Goal: Check status: Check status

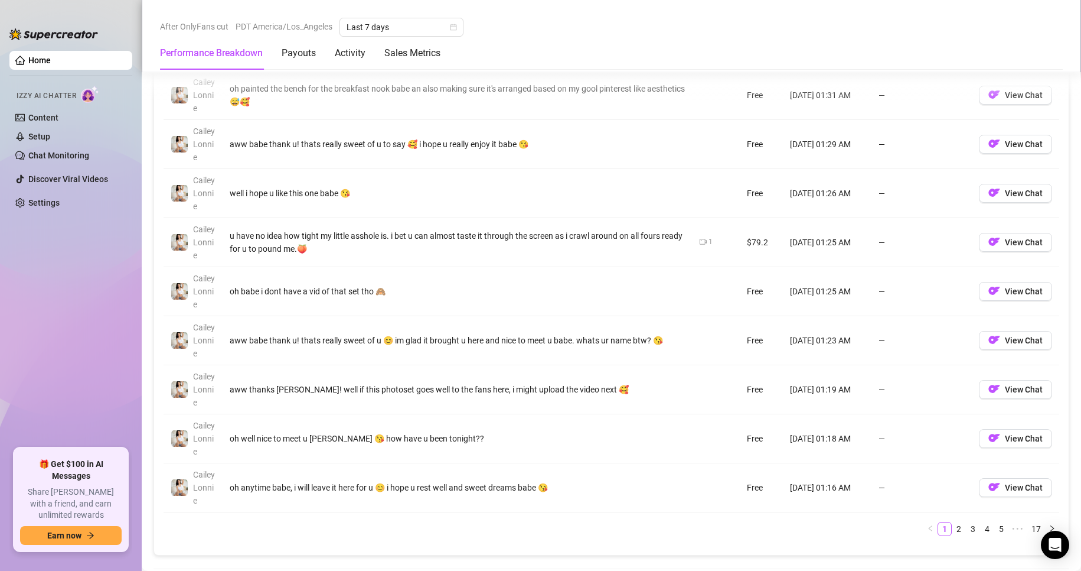
scroll to position [1203, 0]
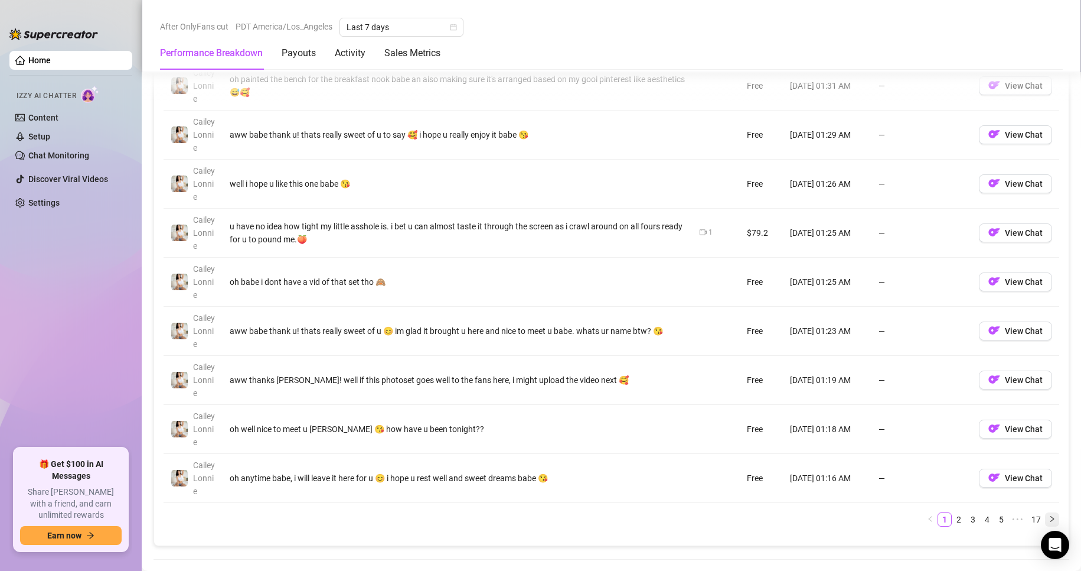
click at [1047, 520] on button "button" at bounding box center [1052, 519] width 14 height 14
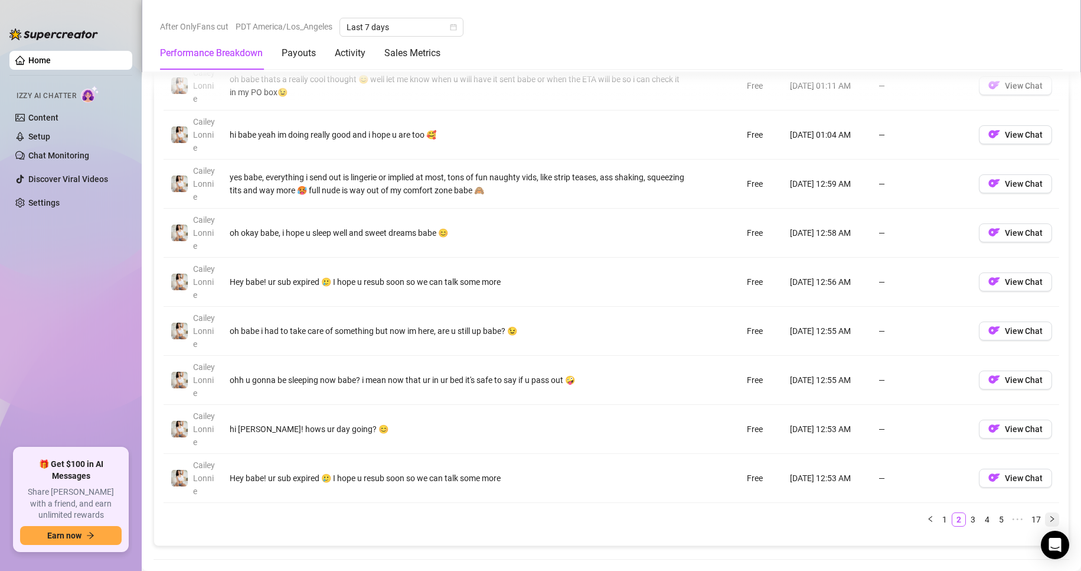
click at [1045, 513] on button "button" at bounding box center [1052, 519] width 14 height 14
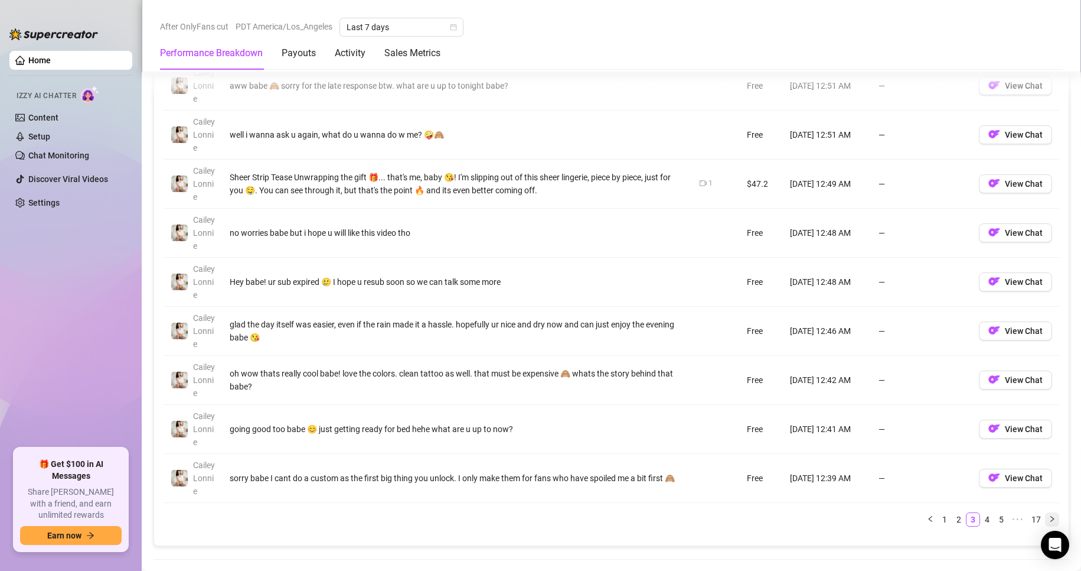
click at [1045, 513] on button "button" at bounding box center [1052, 519] width 14 height 14
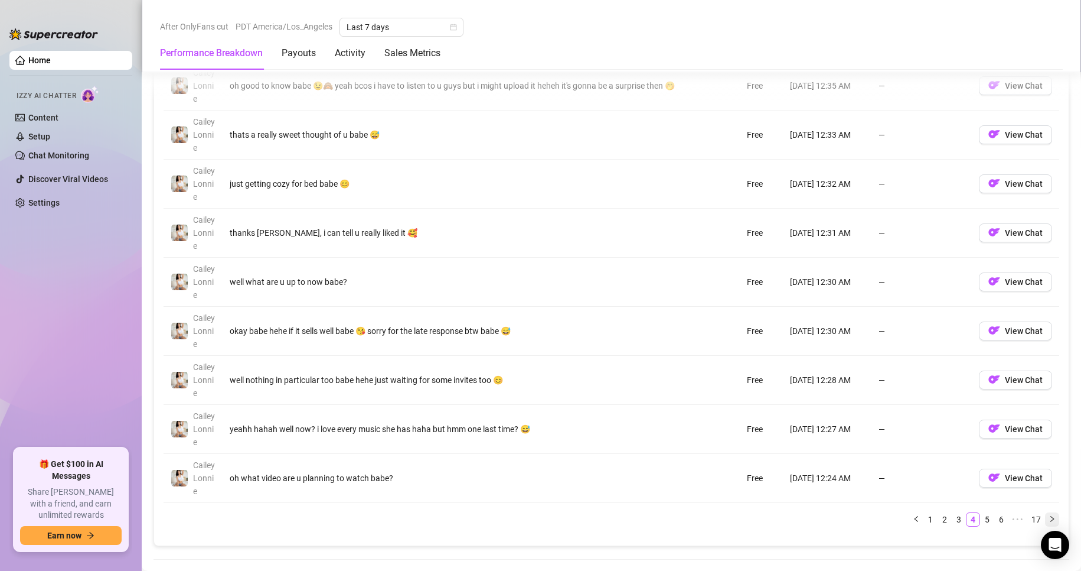
click at [1045, 513] on button "button" at bounding box center [1052, 519] width 14 height 14
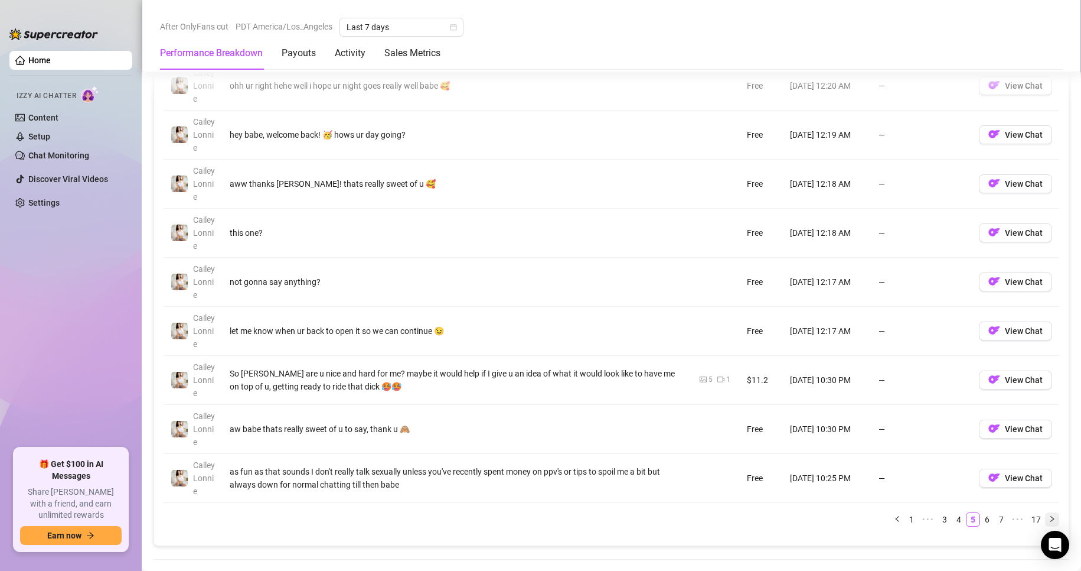
click at [1045, 513] on button "button" at bounding box center [1052, 519] width 14 height 14
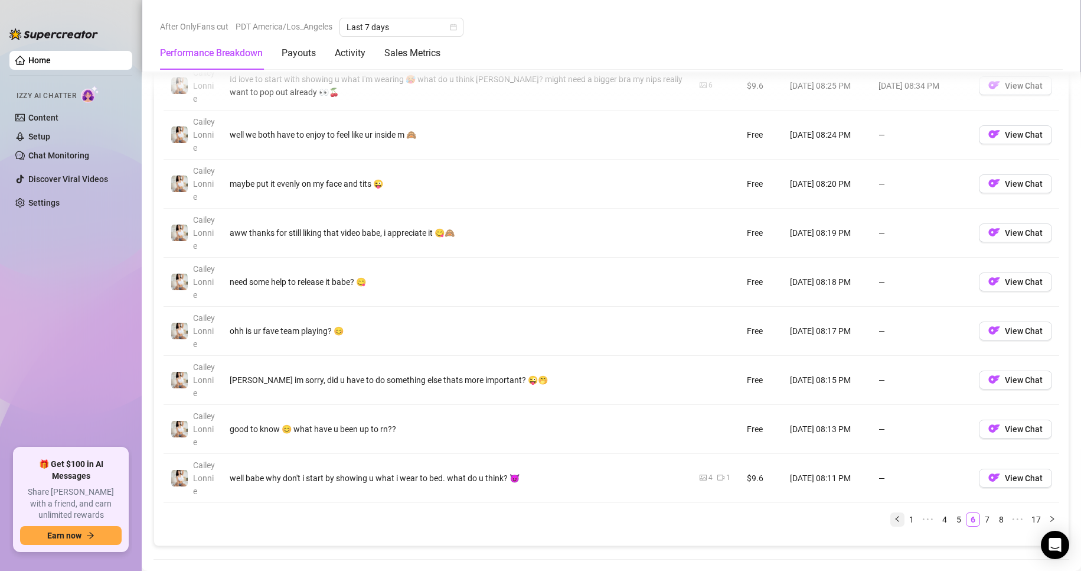
click at [891, 520] on button "button" at bounding box center [898, 519] width 14 height 14
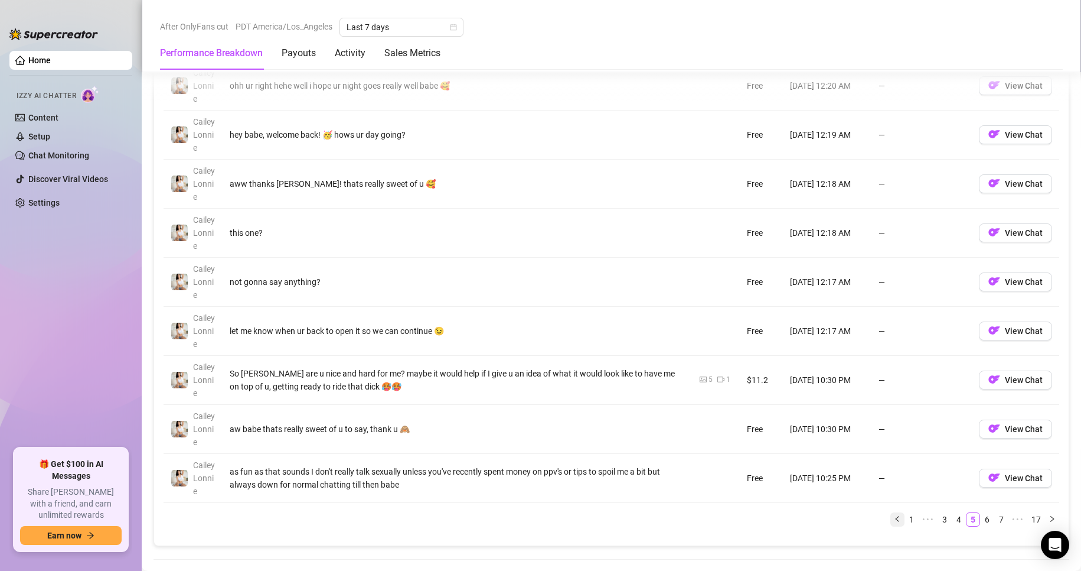
click at [891, 520] on button "button" at bounding box center [898, 519] width 14 height 14
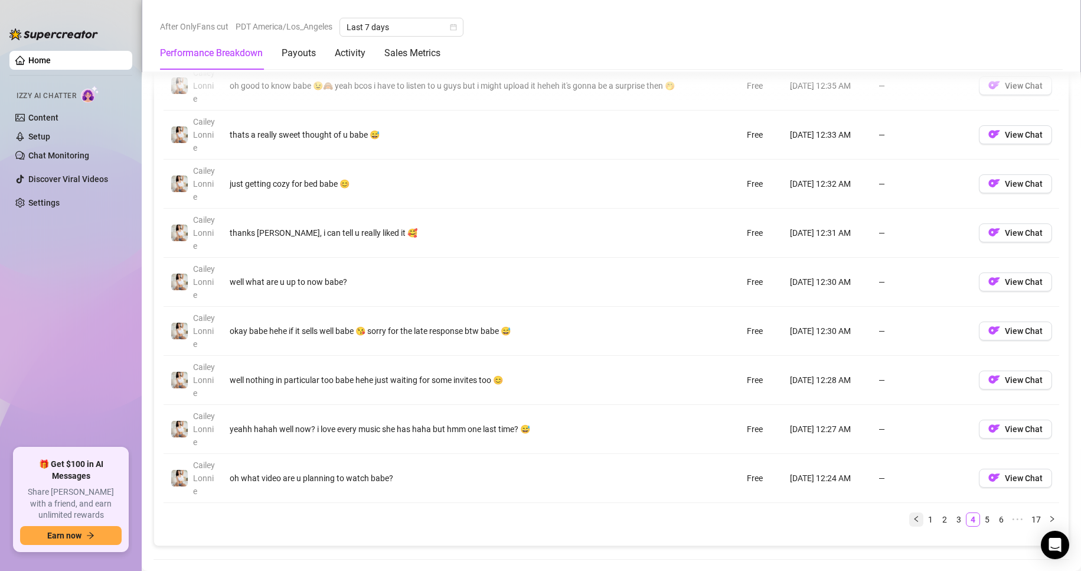
click at [910, 513] on button "button" at bounding box center [917, 519] width 14 height 14
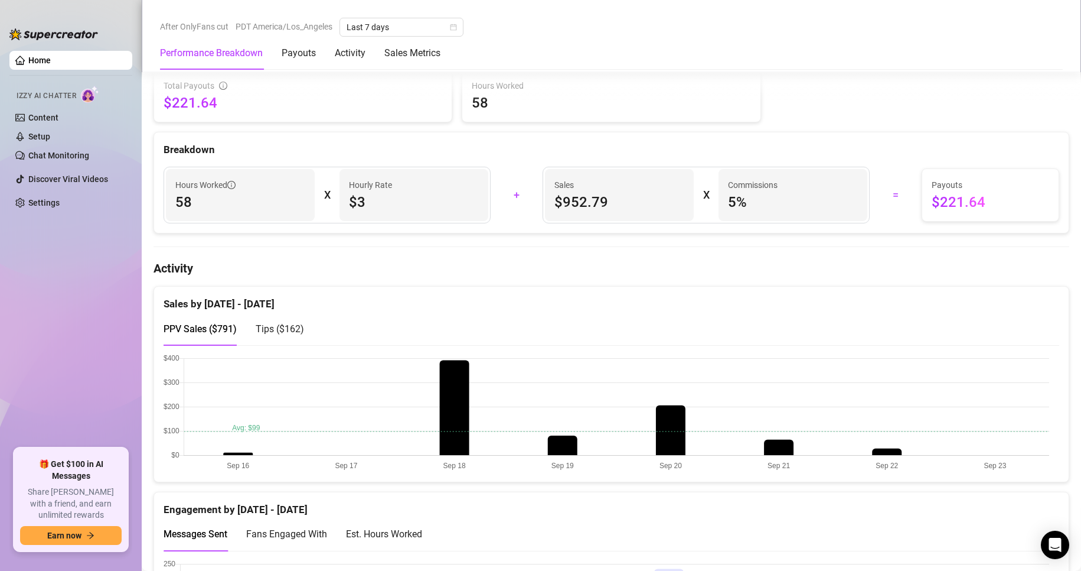
scroll to position [306, 0]
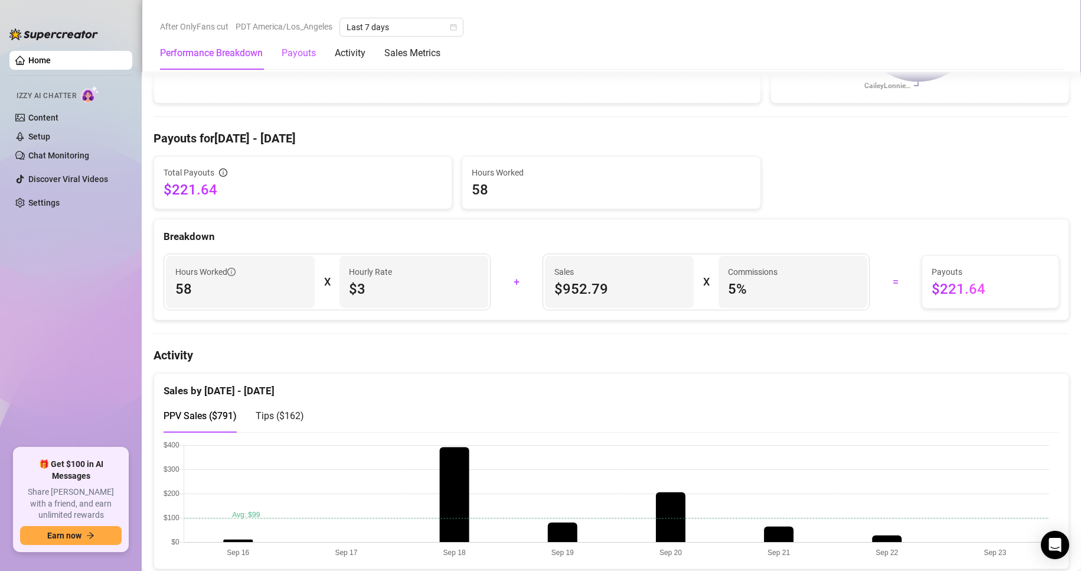
click at [312, 47] on div "Payouts" at bounding box center [299, 53] width 34 height 14
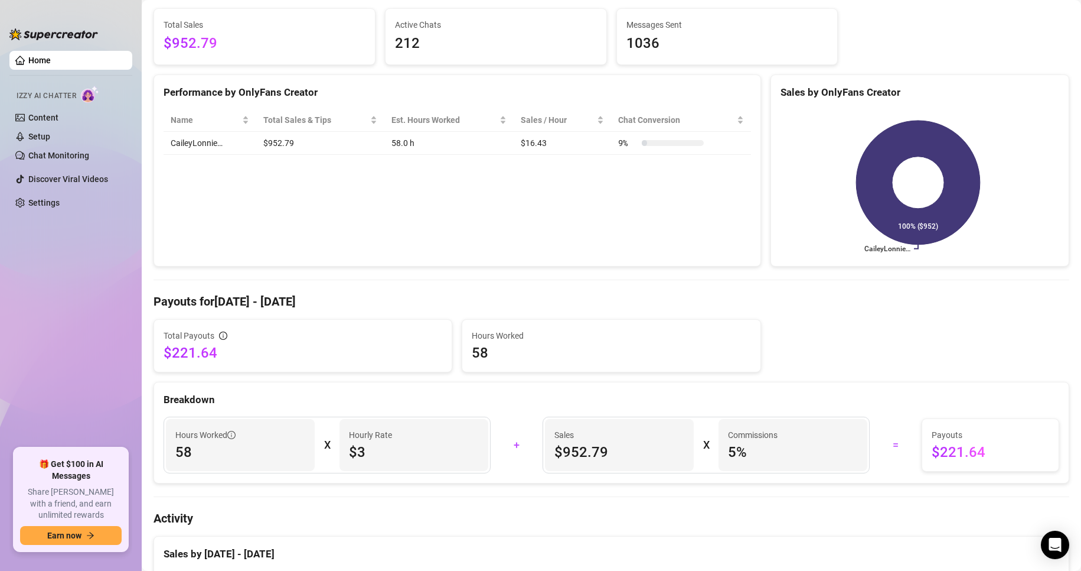
scroll to position [0, 0]
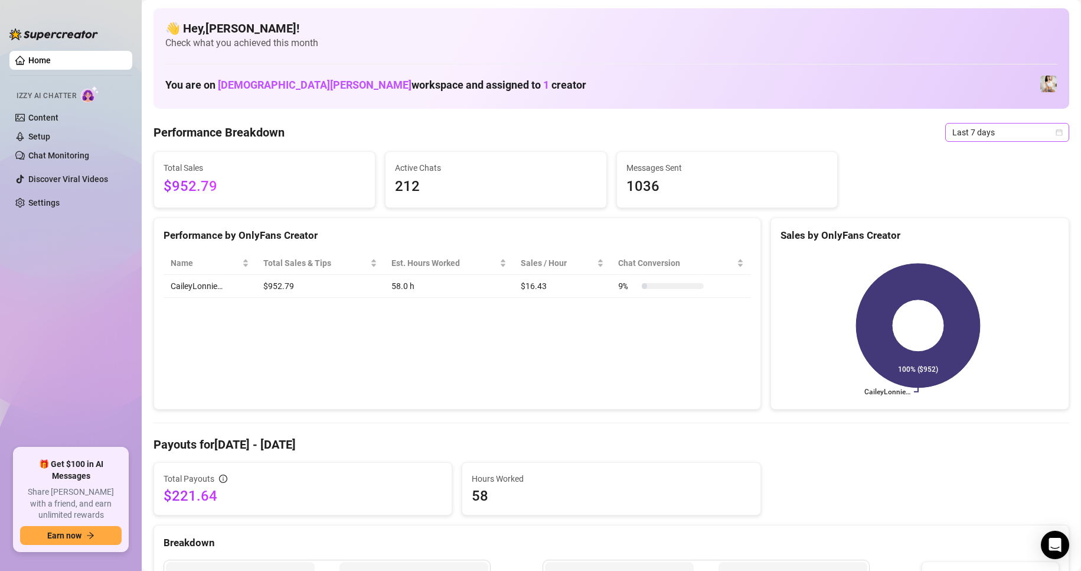
click at [964, 135] on span "Last 7 days" at bounding box center [1008, 132] width 110 height 18
click at [957, 233] on div "Custom date" at bounding box center [997, 231] width 105 height 13
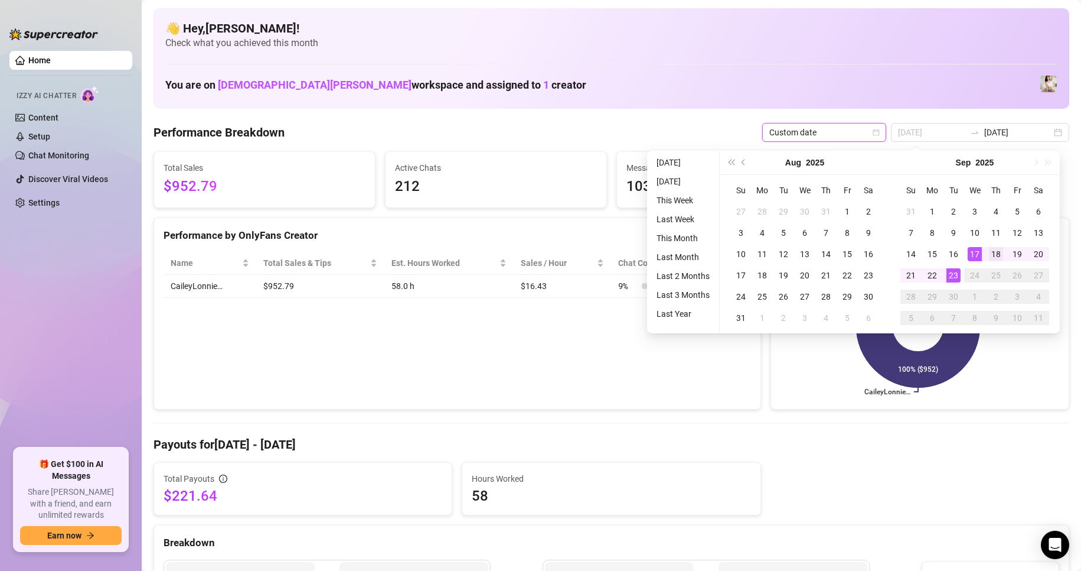
type input "[DATE]"
click at [988, 249] on td "18" at bounding box center [996, 253] width 21 height 21
type input "[DATE]"
click at [974, 260] on div "17" at bounding box center [975, 254] width 14 height 14
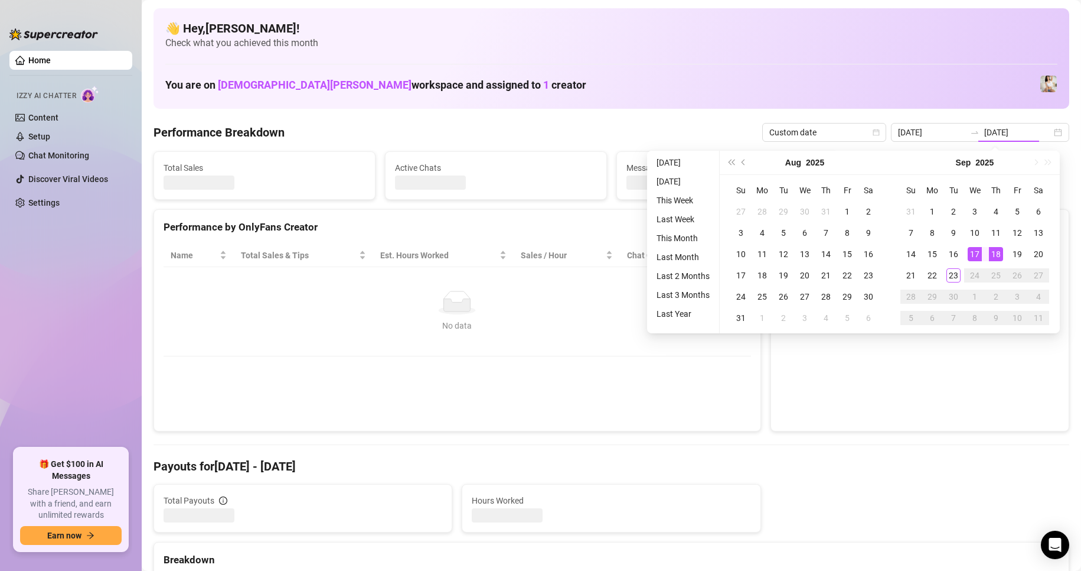
type input "[DATE]"
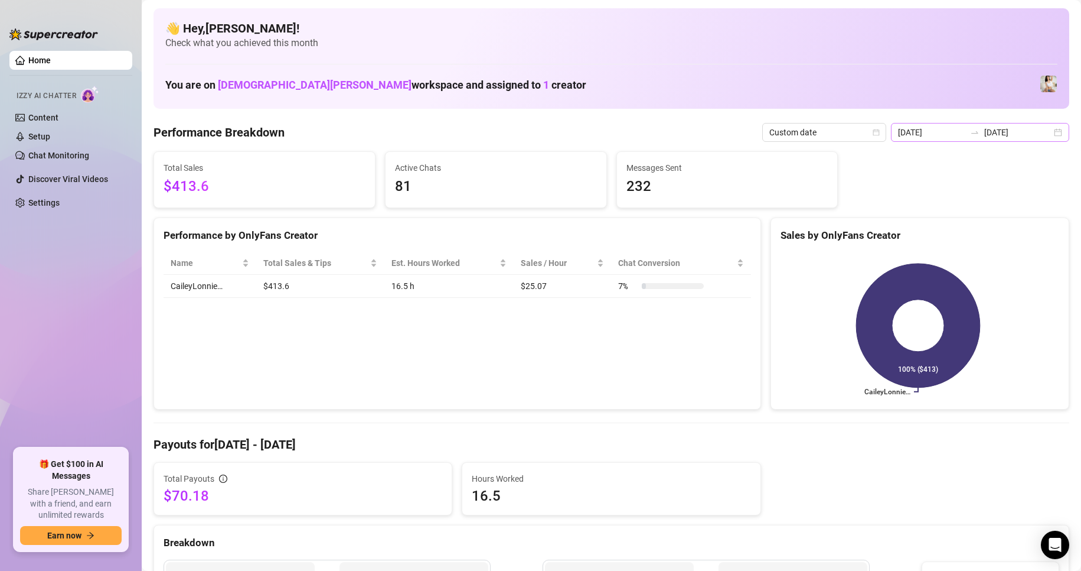
click at [1054, 131] on div "[DATE] [DATE]" at bounding box center [980, 132] width 178 height 19
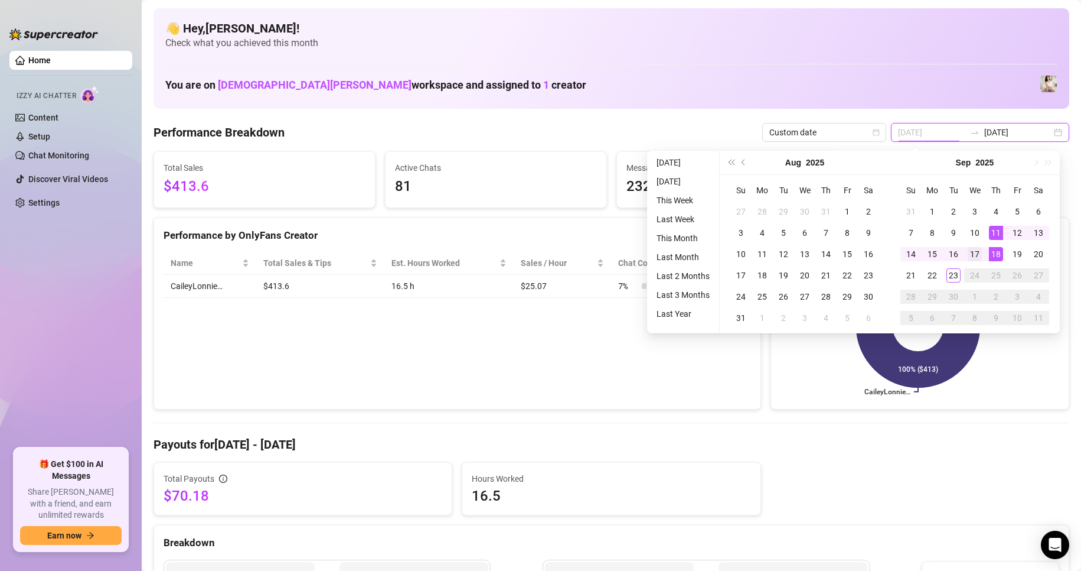
type input "[DATE]"
click at [970, 259] on div "17" at bounding box center [975, 254] width 14 height 14
type input "[DATE]"
click at [956, 272] on div "23" at bounding box center [954, 275] width 14 height 14
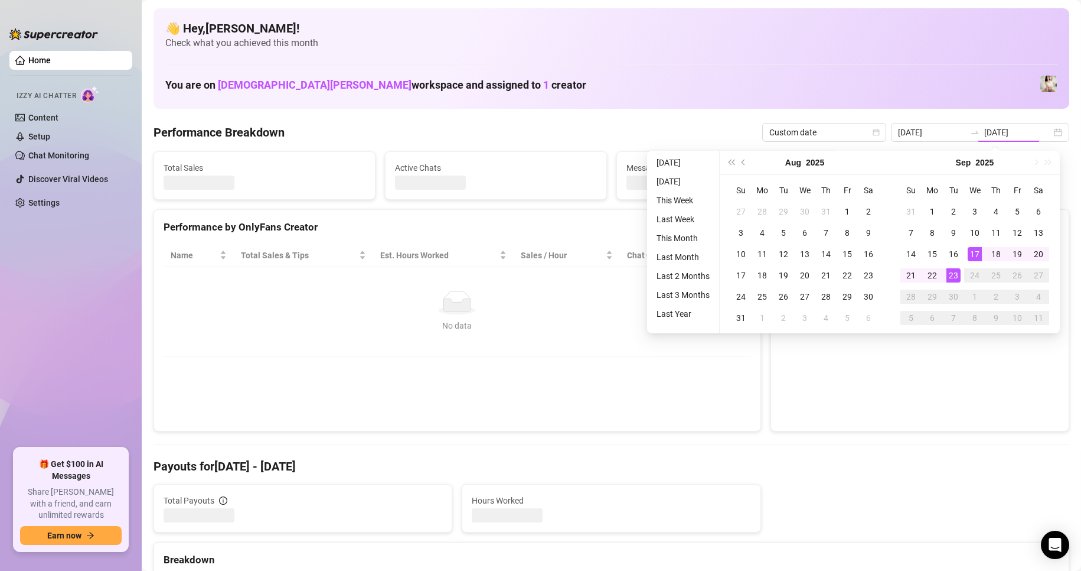
type input "[DATE]"
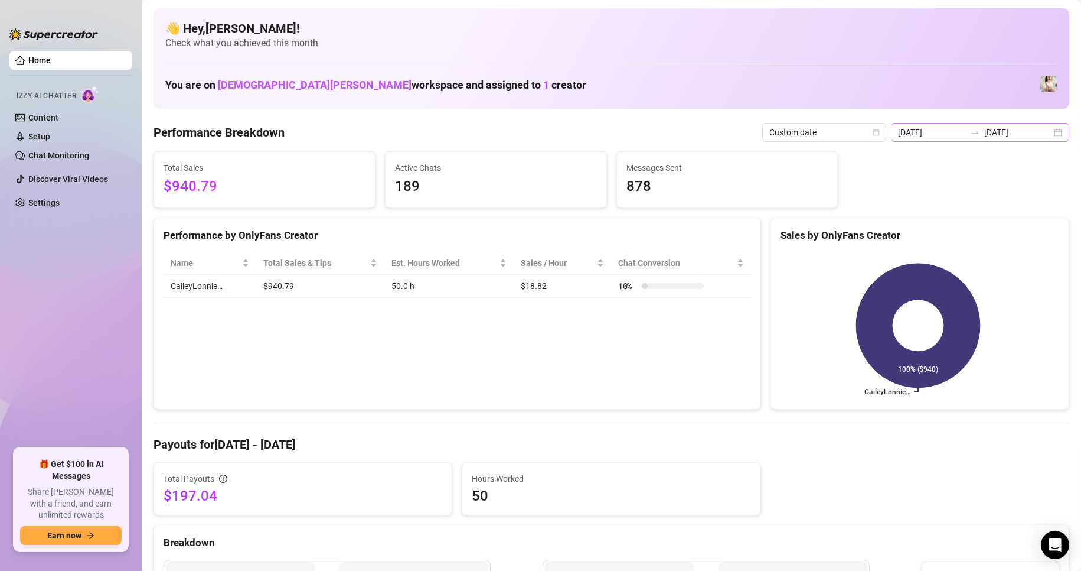
click at [1005, 139] on div "[DATE] [DATE]" at bounding box center [980, 132] width 178 height 19
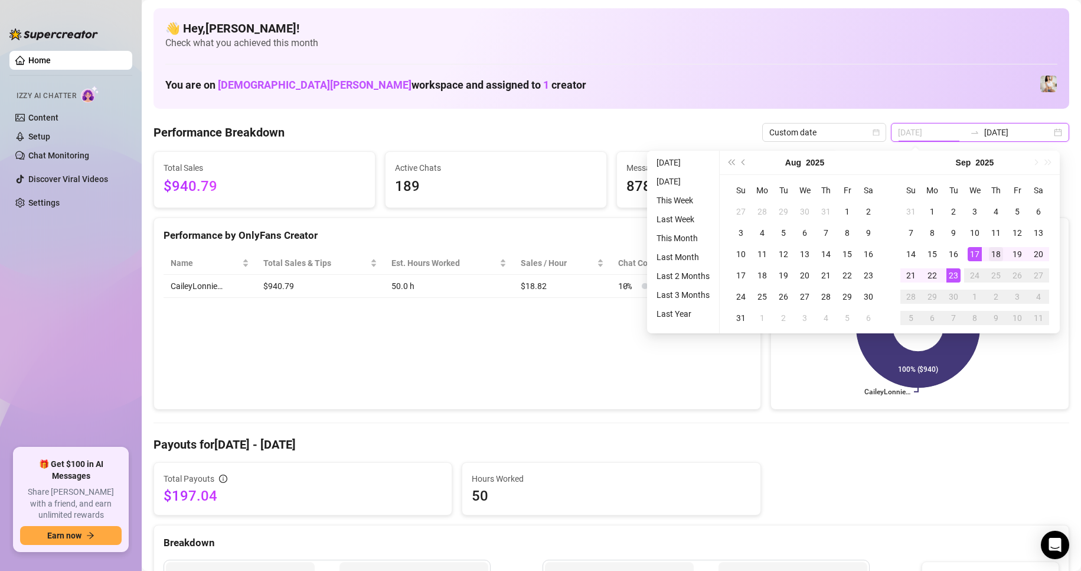
type input "[DATE]"
click at [1001, 257] on div "18" at bounding box center [996, 254] width 14 height 14
type input "[DATE]"
click at [946, 275] on td "23" at bounding box center [953, 275] width 21 height 21
type input "[DATE]"
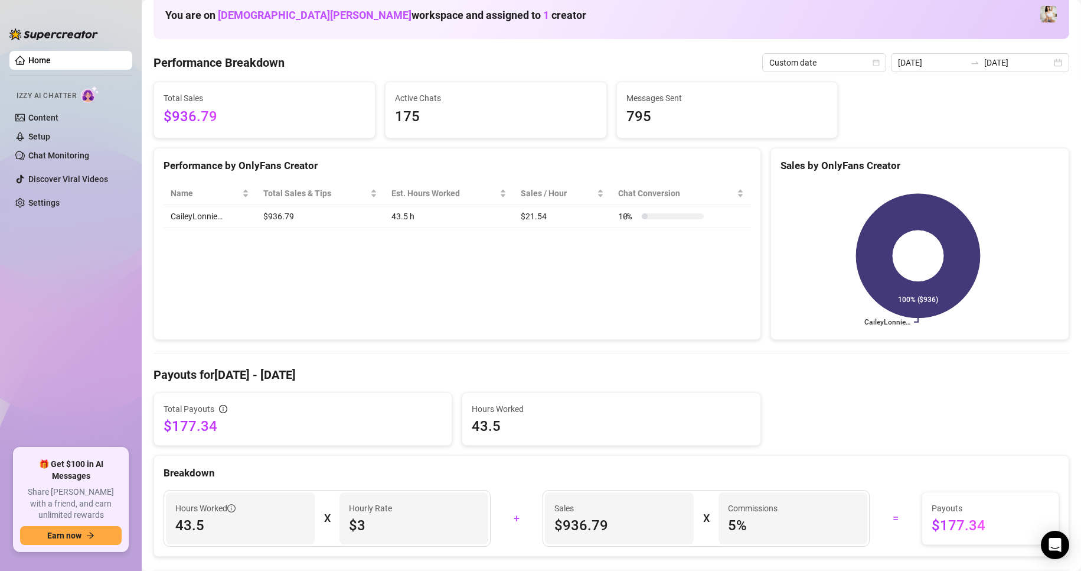
scroll to position [13, 0]
